Goal: Transaction & Acquisition: Purchase product/service

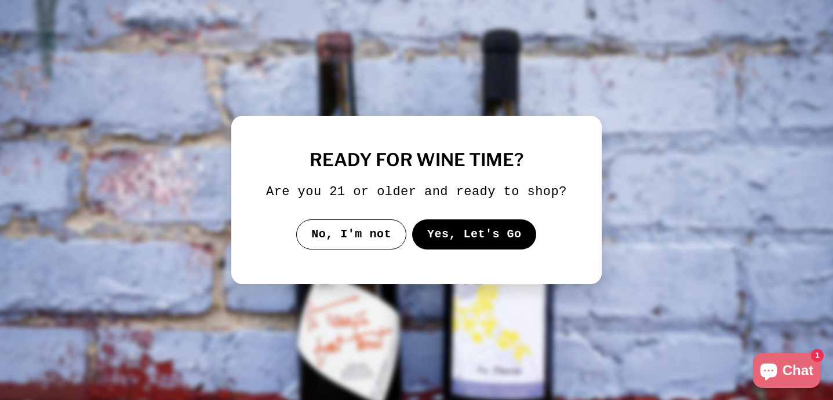
drag, startPoint x: 367, startPoint y: 242, endPoint x: 461, endPoint y: 147, distance: 133.6
click at [461, 151] on div "ready for wine time? Are you 21 or older and ready to shop? No, I'm not Yes, Le…" at bounding box center [416, 200] width 301 height 99
click at [496, 230] on button "Yes, Let's Go" at bounding box center [474, 235] width 125 height 30
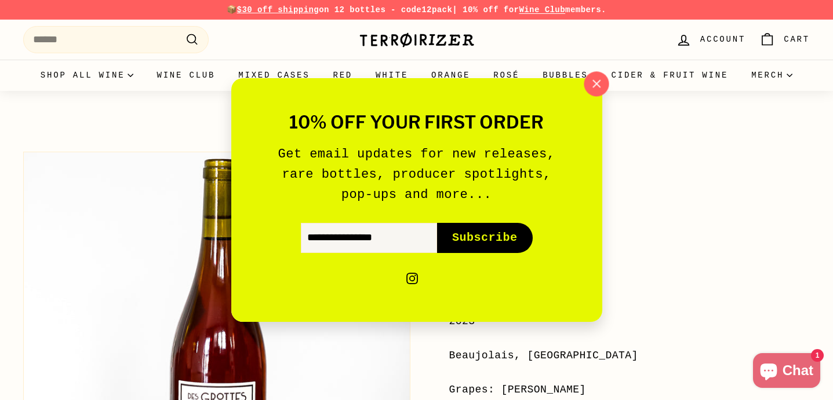
click at [588, 86] on icon "button" at bounding box center [595, 83] width 17 height 17
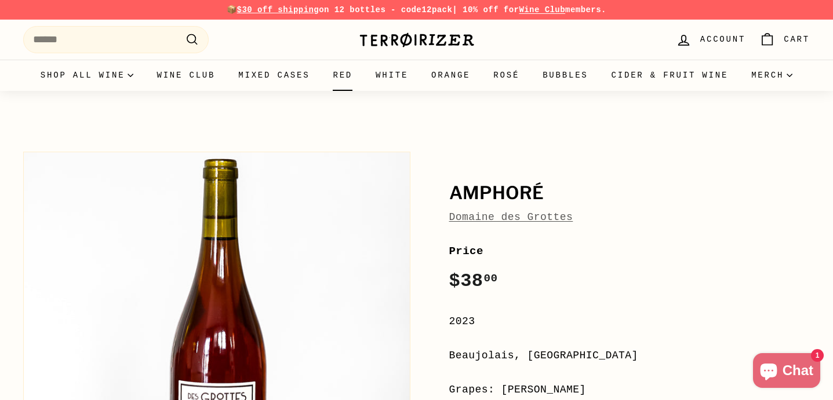
click at [364, 72] on link "Red" at bounding box center [342, 75] width 43 height 31
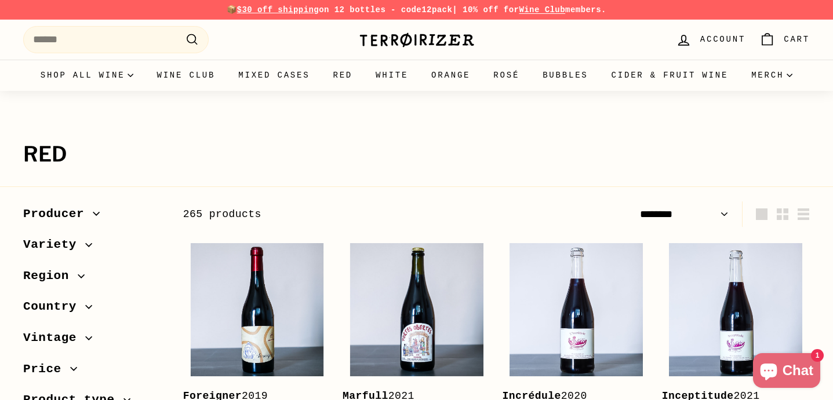
select select "******"
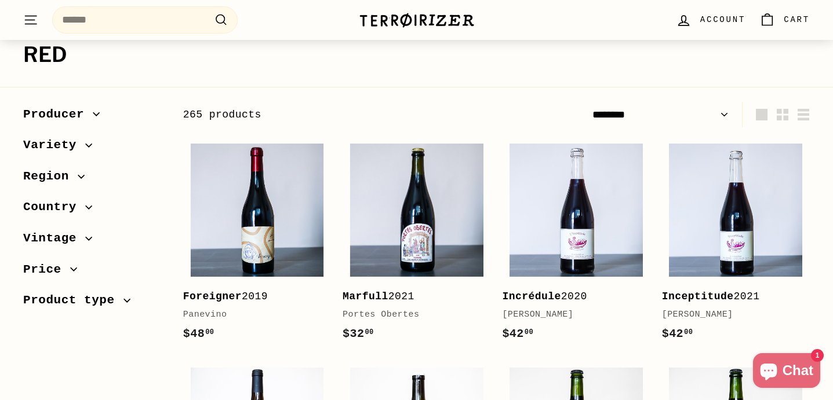
scroll to position [100, 0]
click at [85, 298] on span "Product type" at bounding box center [73, 300] width 100 height 20
click at [72, 210] on span "Country" at bounding box center [54, 207] width 62 height 20
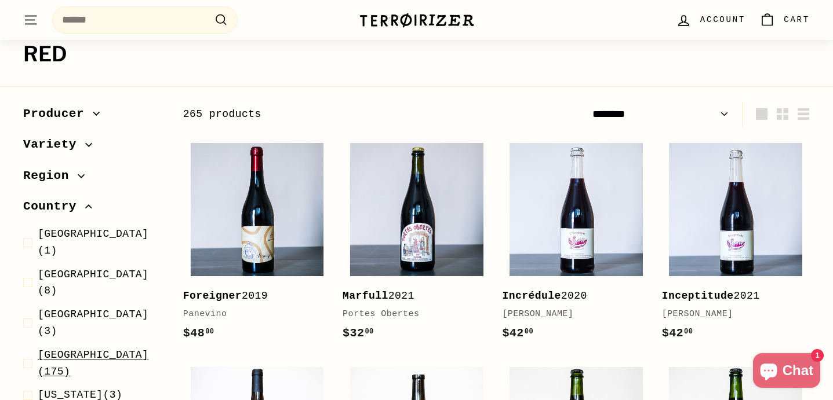
click at [65, 349] on span "[GEOGRAPHIC_DATA]" at bounding box center [93, 355] width 111 height 12
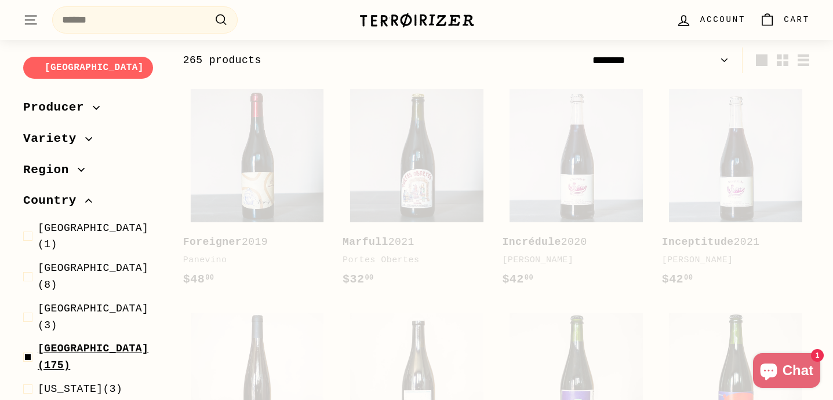
scroll to position [156, 0]
select select "******"
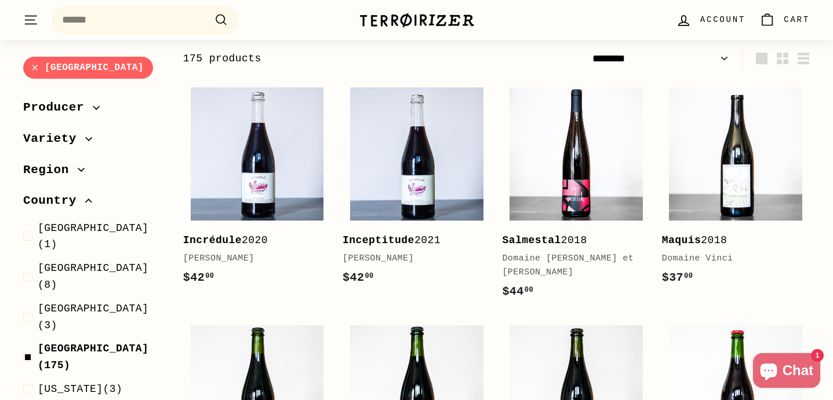
click at [63, 166] on span "Region" at bounding box center [50, 171] width 54 height 20
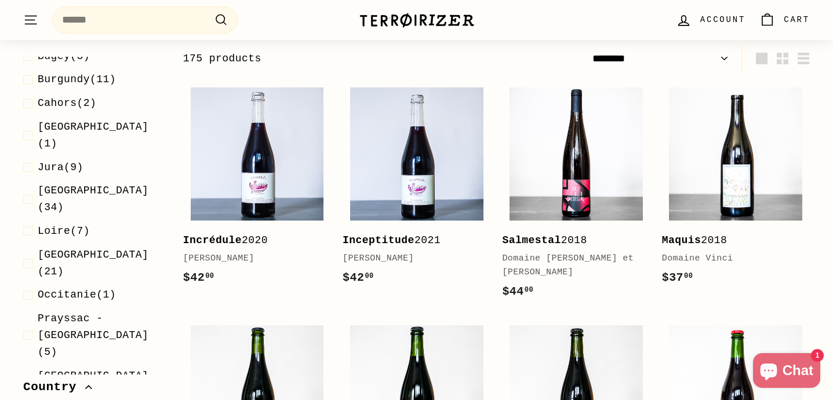
scroll to position [388, 0]
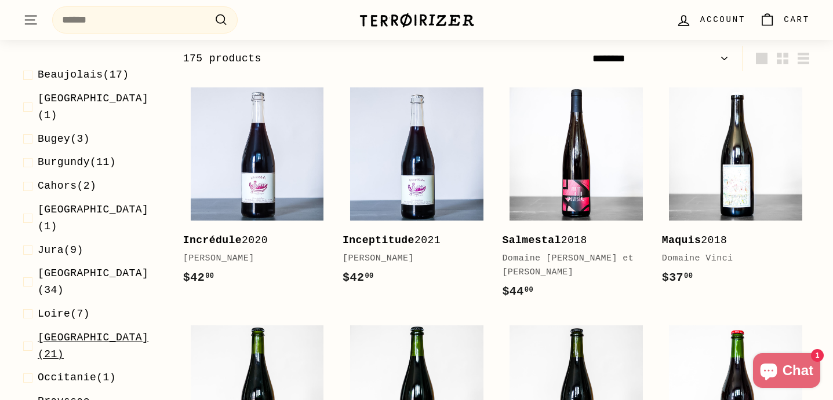
click at [68, 332] on span "[GEOGRAPHIC_DATA]" at bounding box center [93, 338] width 111 height 12
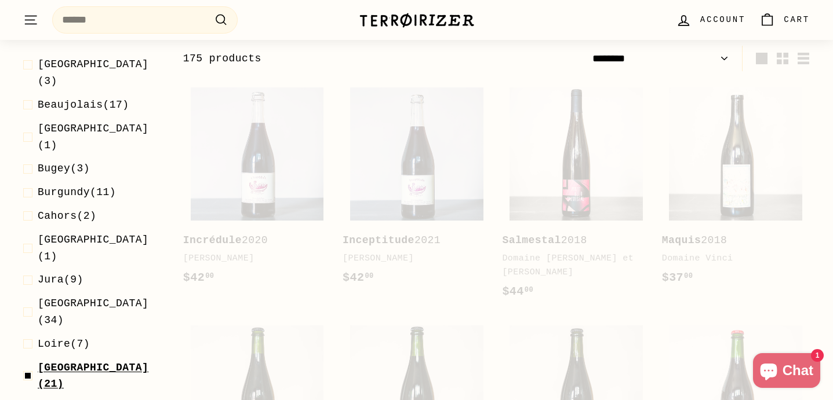
scroll to position [330, 0]
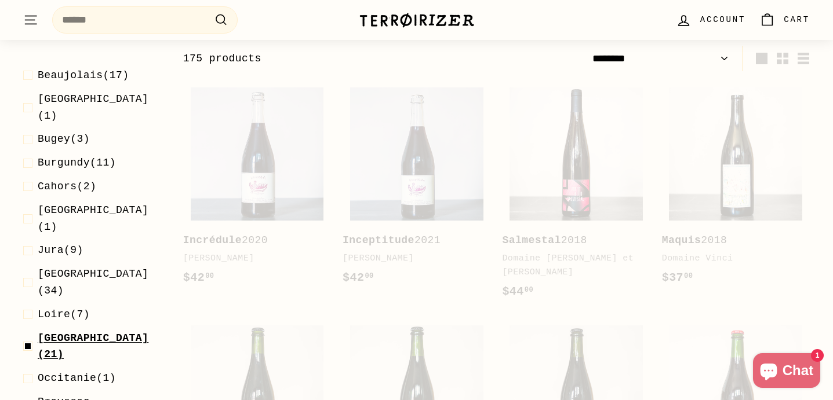
select select "******"
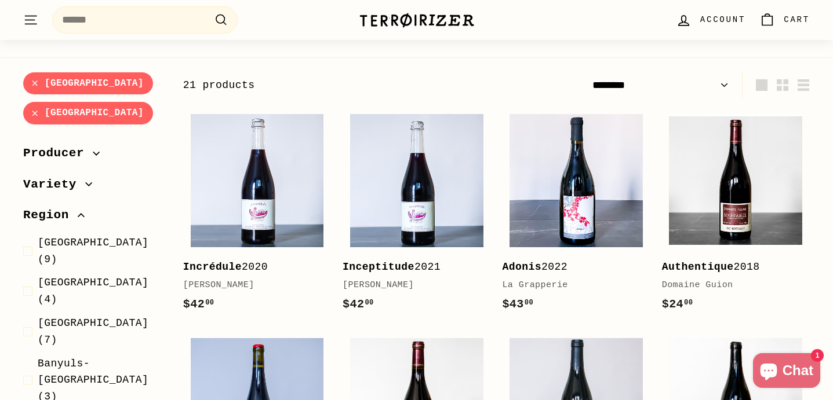
scroll to position [111, 0]
